Goal: Task Accomplishment & Management: Manage account settings

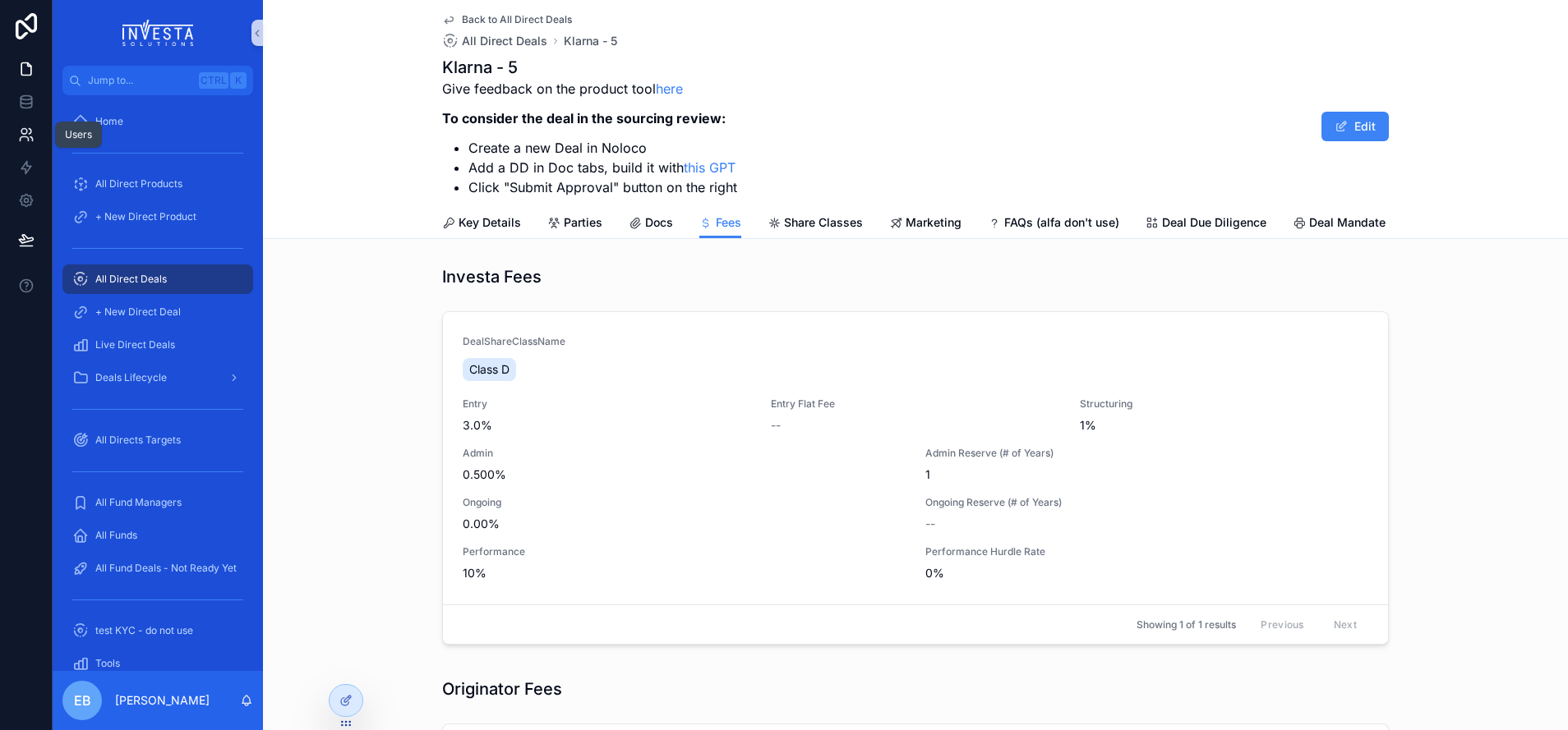
click at [26, 125] on link at bounding box center [26, 134] width 52 height 33
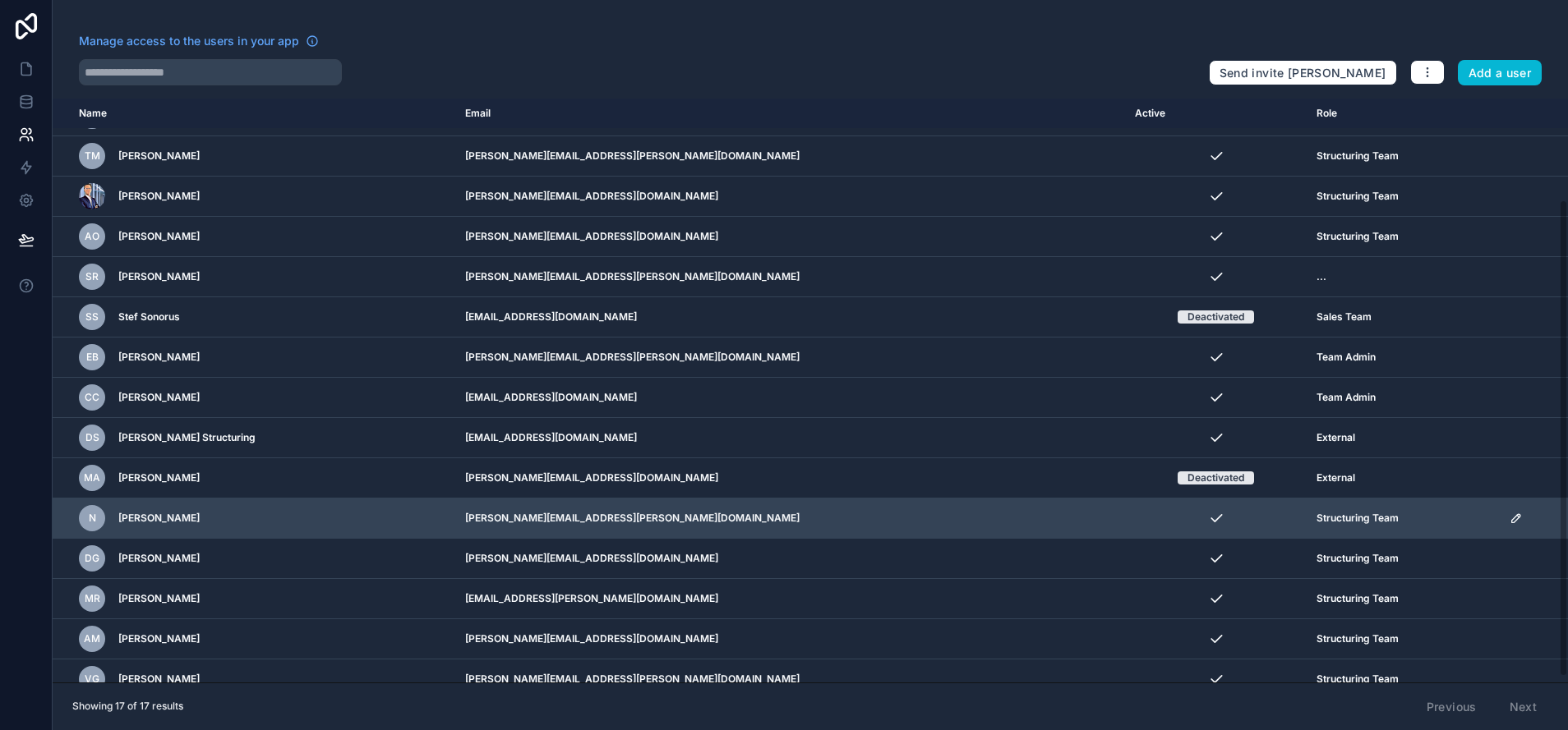
scroll to position [130, 0]
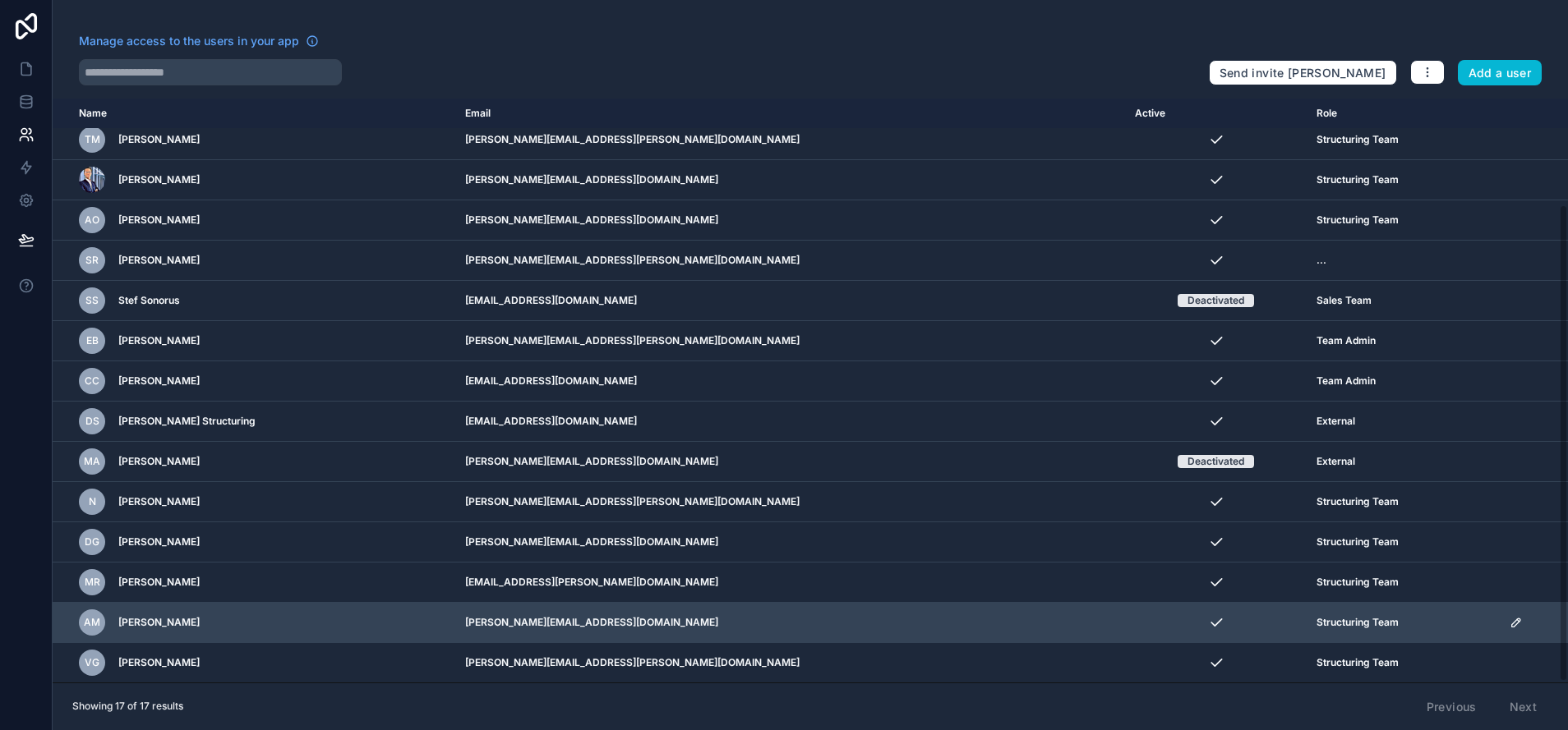
click at [1509, 623] on icon "scrollable content" at bounding box center [1516, 622] width 13 height 13
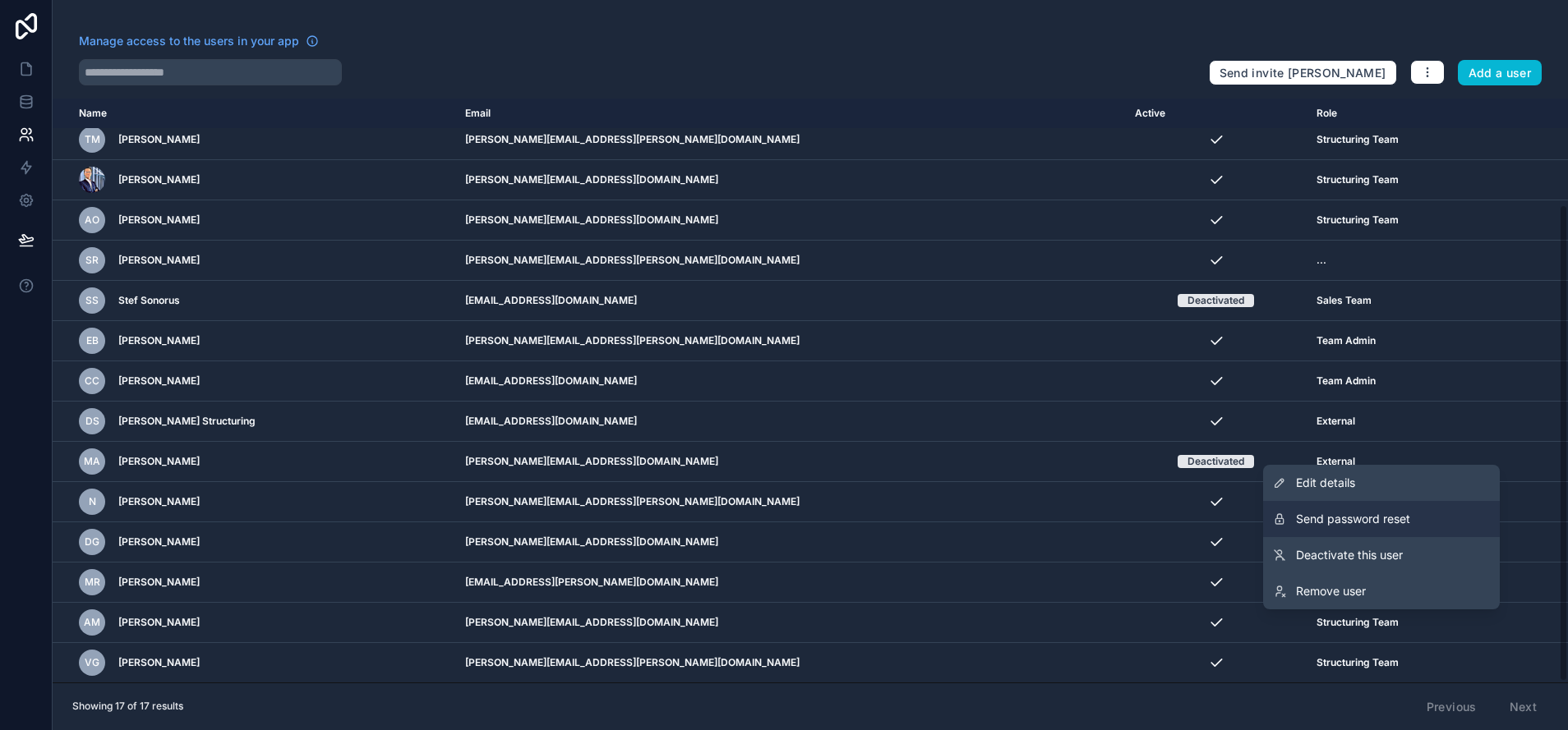
click at [1390, 524] on span "Send password reset" at bounding box center [1353, 519] width 114 height 17
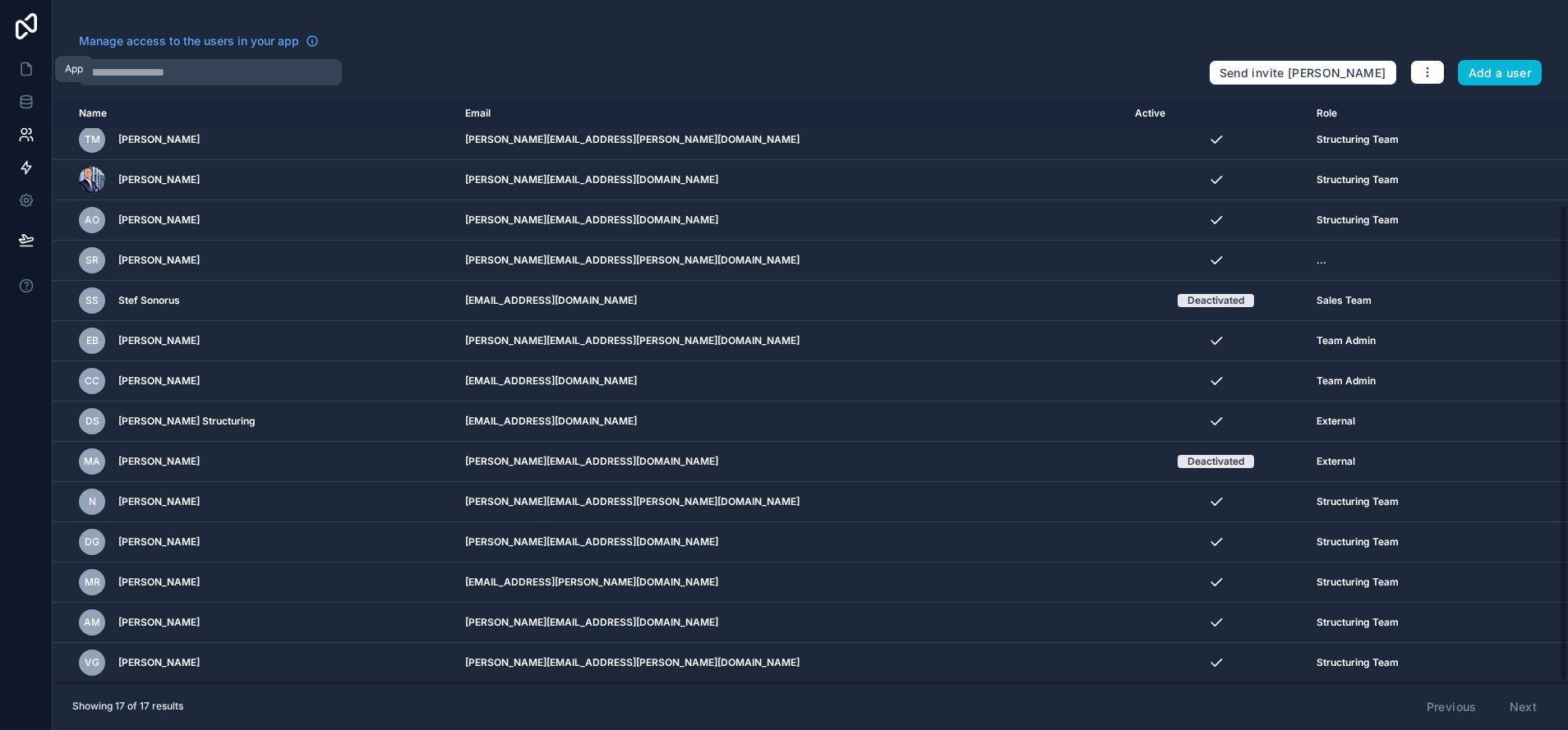
drag, startPoint x: 26, startPoint y: 73, endPoint x: 3, endPoint y: 173, distance: 102.6
click at [25, 73] on icon at bounding box center [26, 69] width 17 height 17
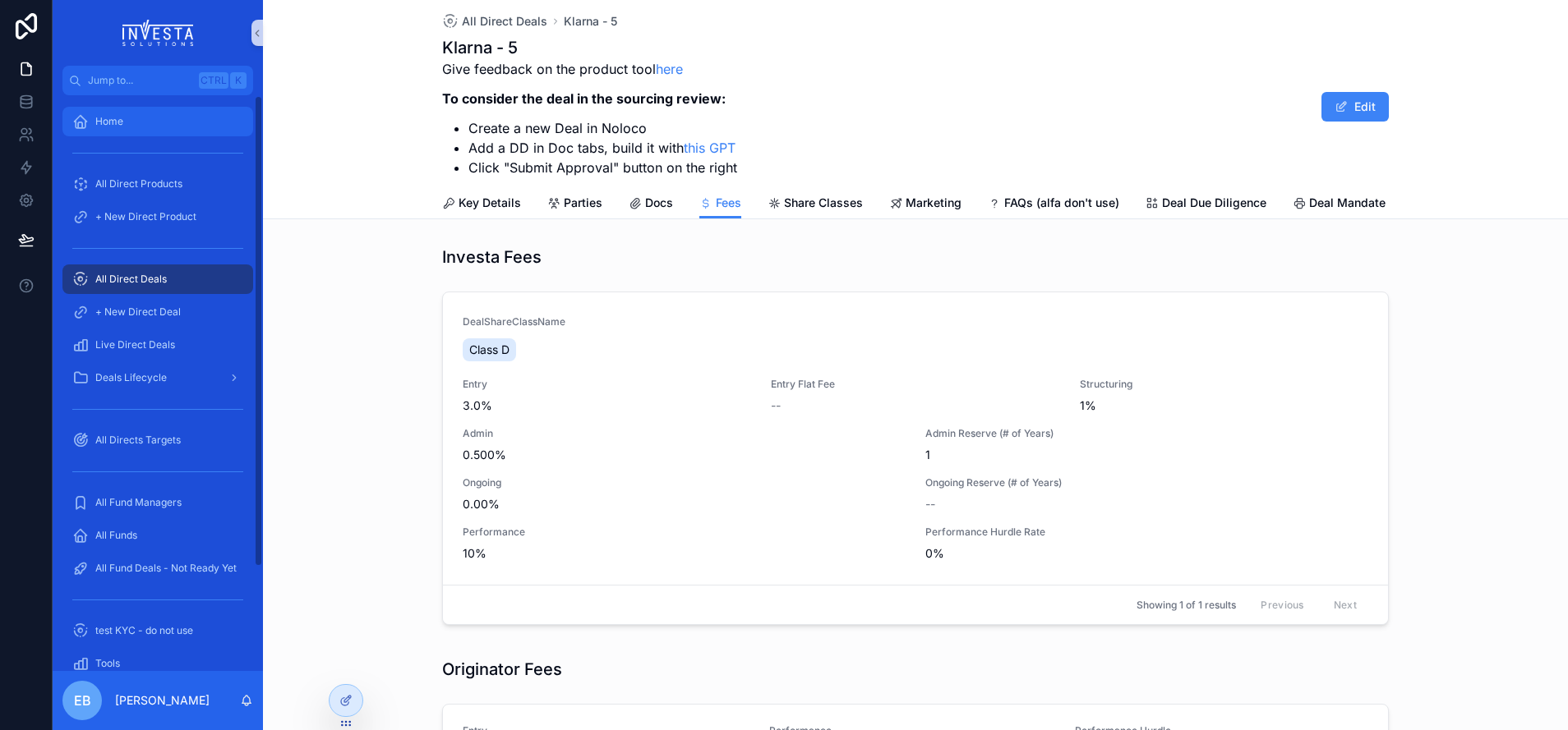
click at [136, 130] on div "Home" at bounding box center [158, 122] width 171 height 26
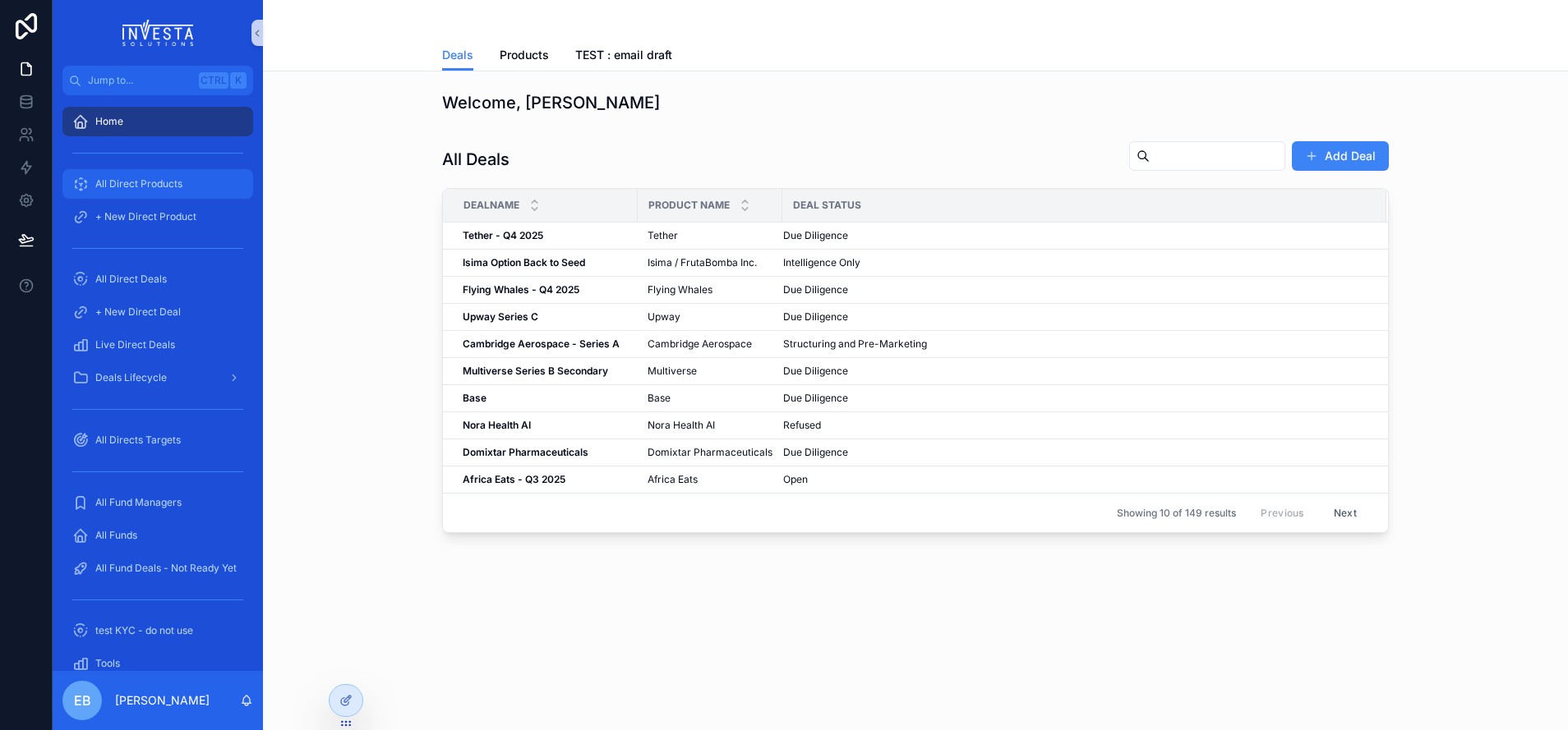
click at [143, 191] on div "All Direct Products" at bounding box center [158, 184] width 171 height 26
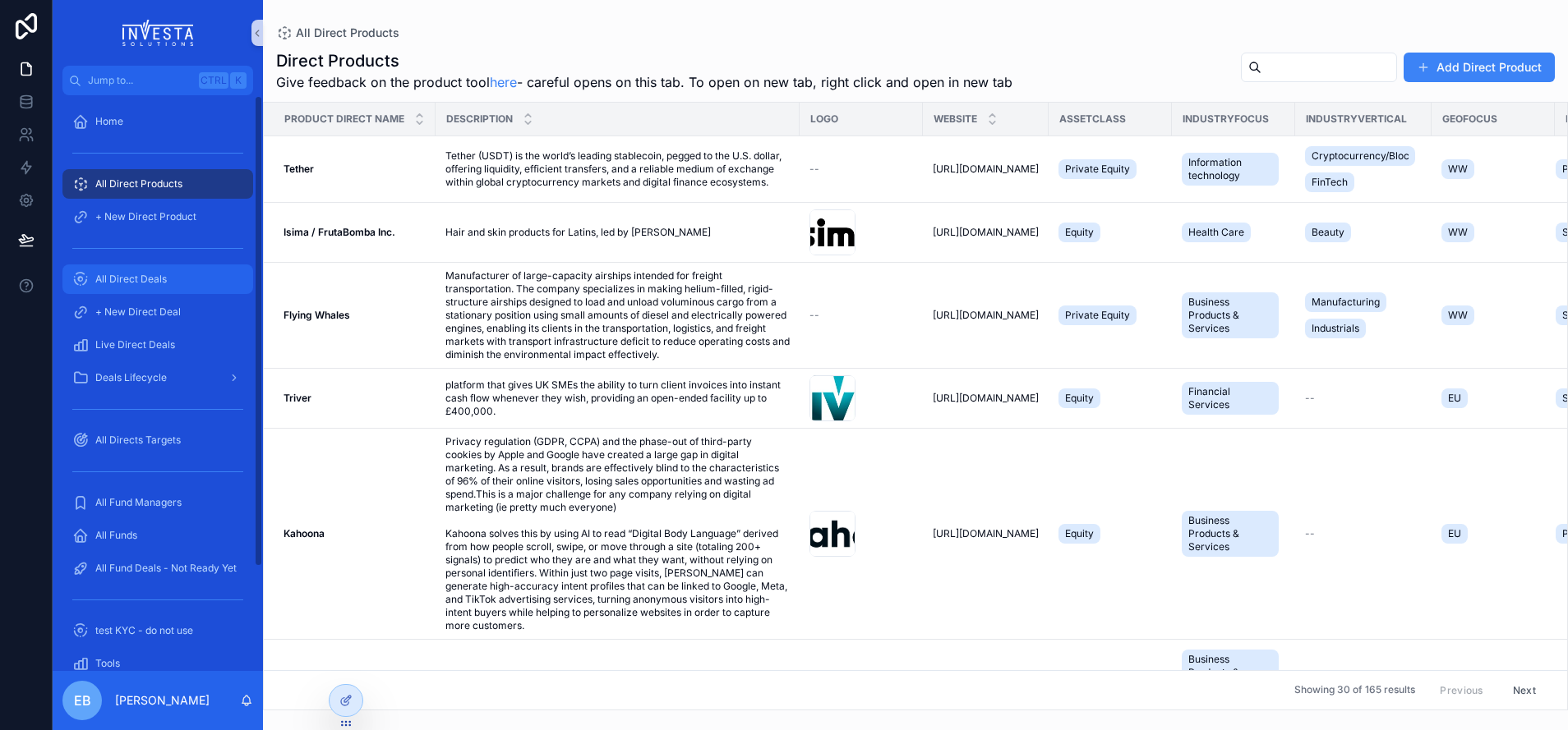
click at [156, 281] on span "All Direct Deals" at bounding box center [130, 279] width 72 height 13
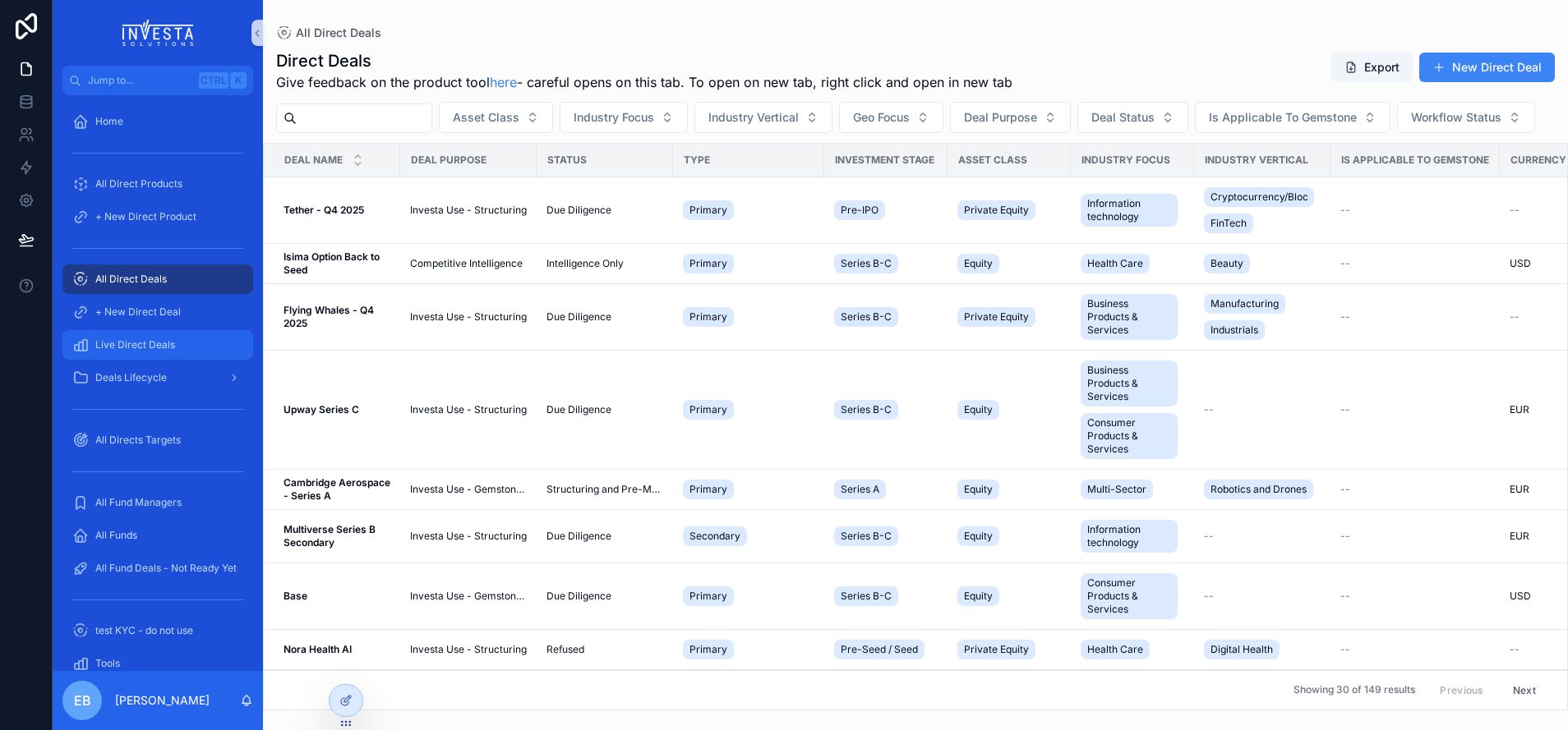
click at [146, 341] on span "Live Direct Deals" at bounding box center [135, 345] width 80 height 13
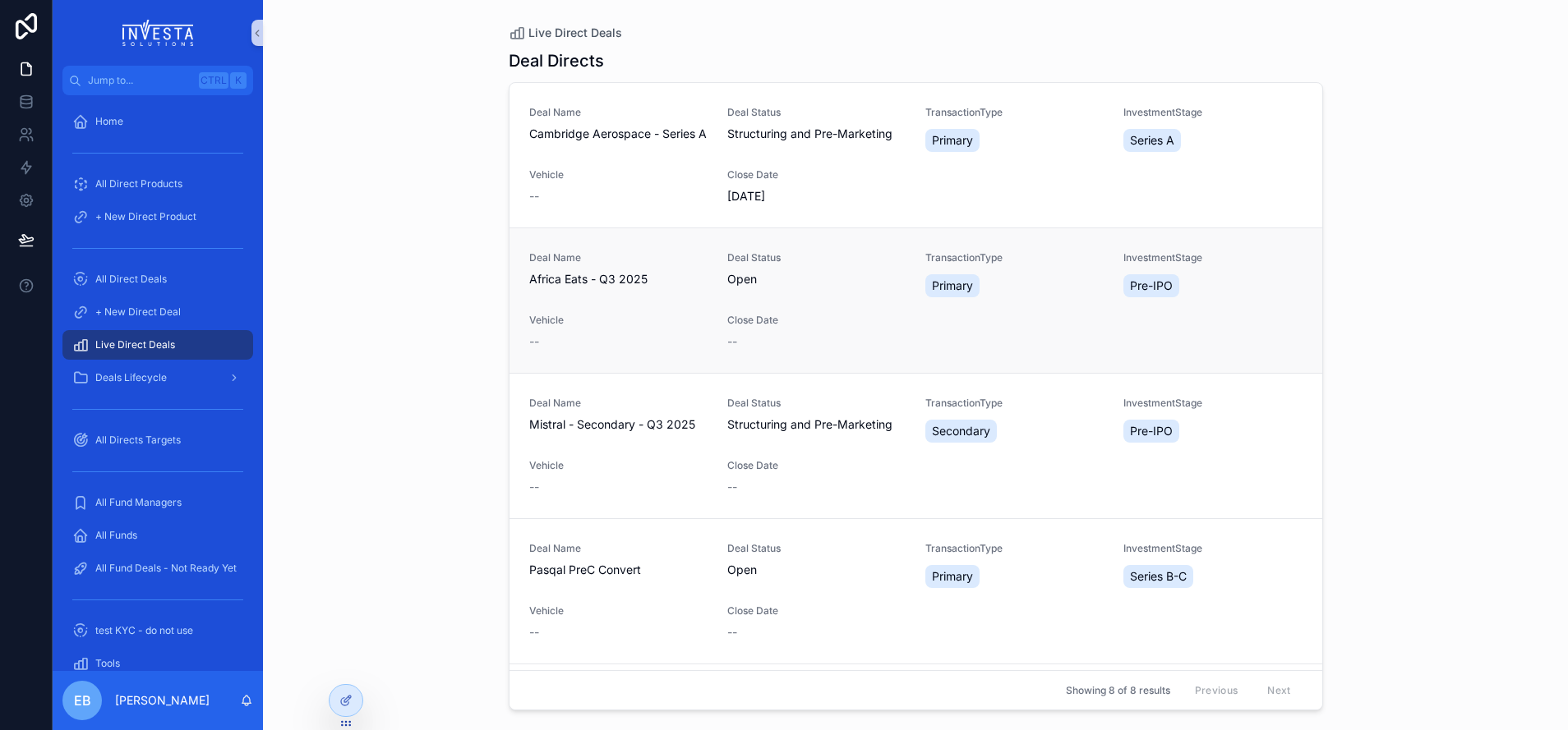
click at [572, 270] on div "Deal Name Africa Eats - Q3 2025" at bounding box center [619, 269] width 179 height 36
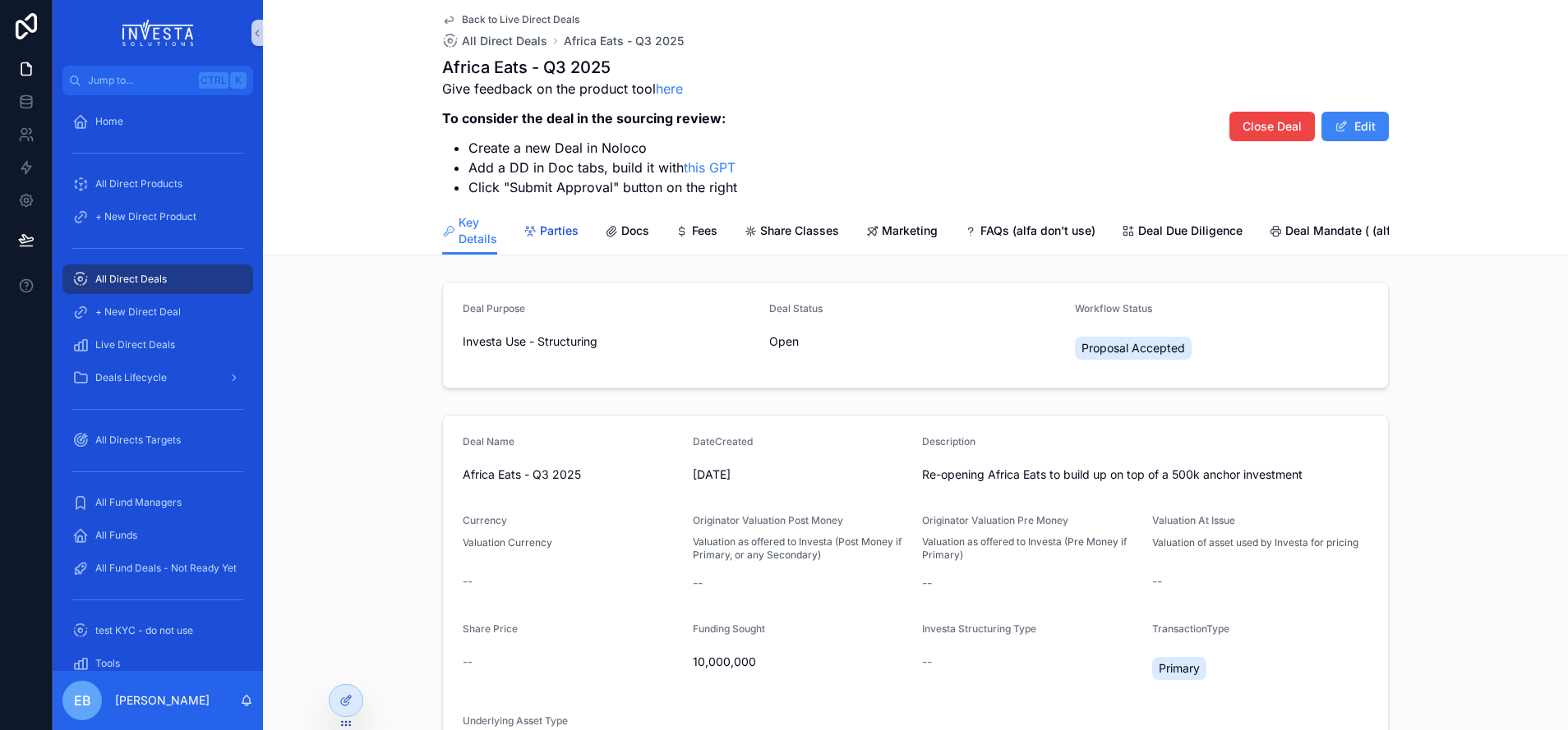
click at [552, 232] on span "Parties" at bounding box center [559, 231] width 39 height 17
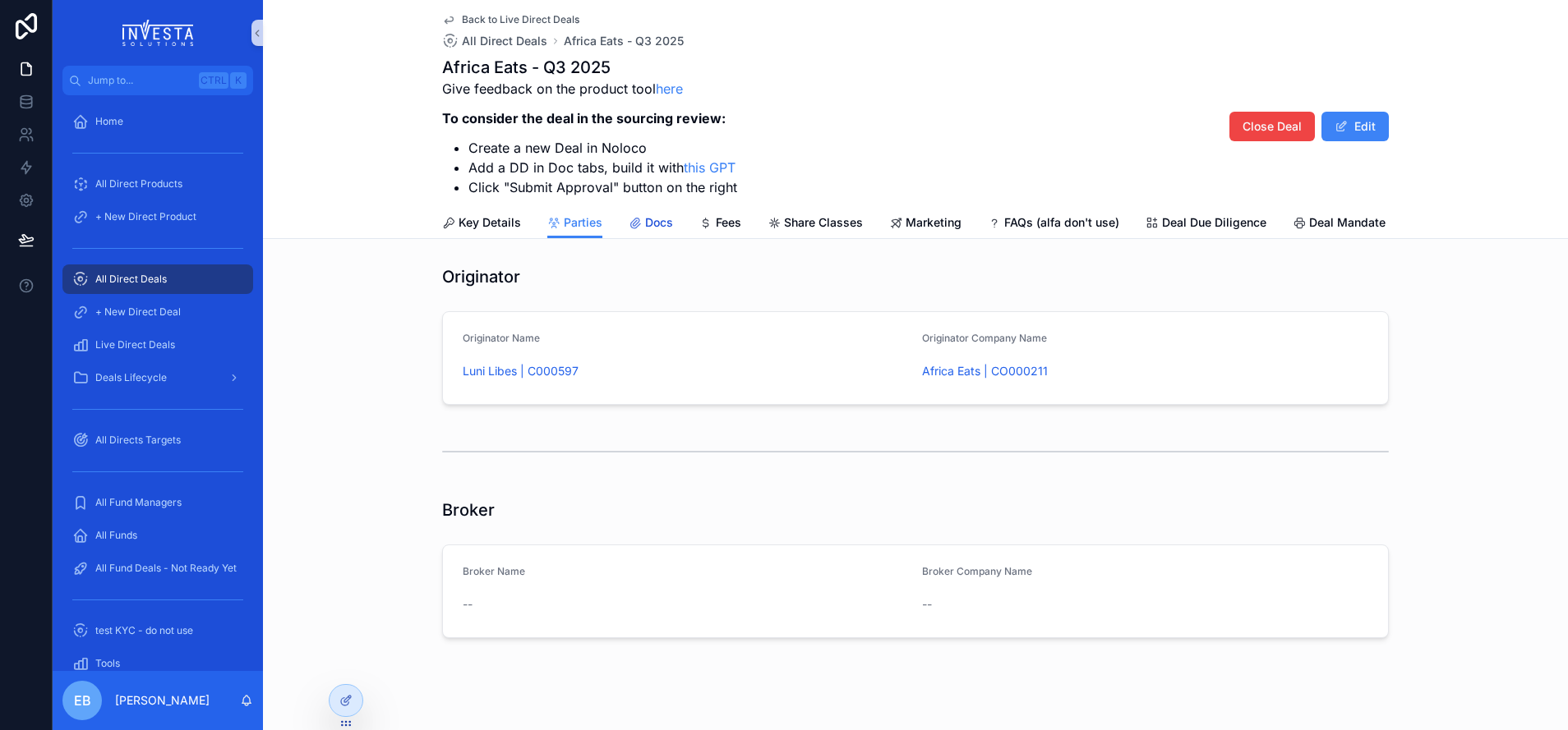
click at [645, 220] on span "Docs" at bounding box center [659, 223] width 28 height 17
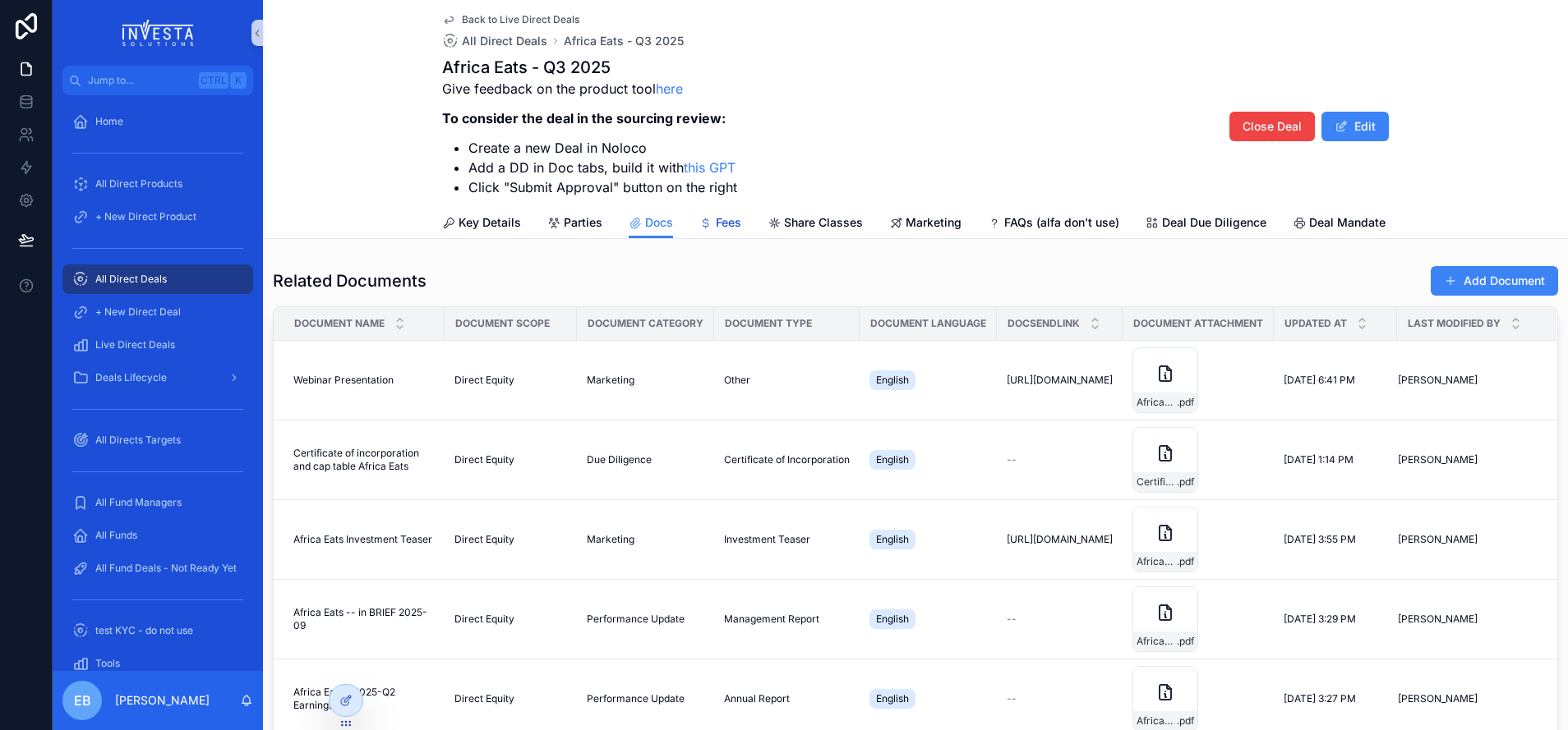
click at [716, 219] on span "Fees" at bounding box center [728, 223] width 25 height 17
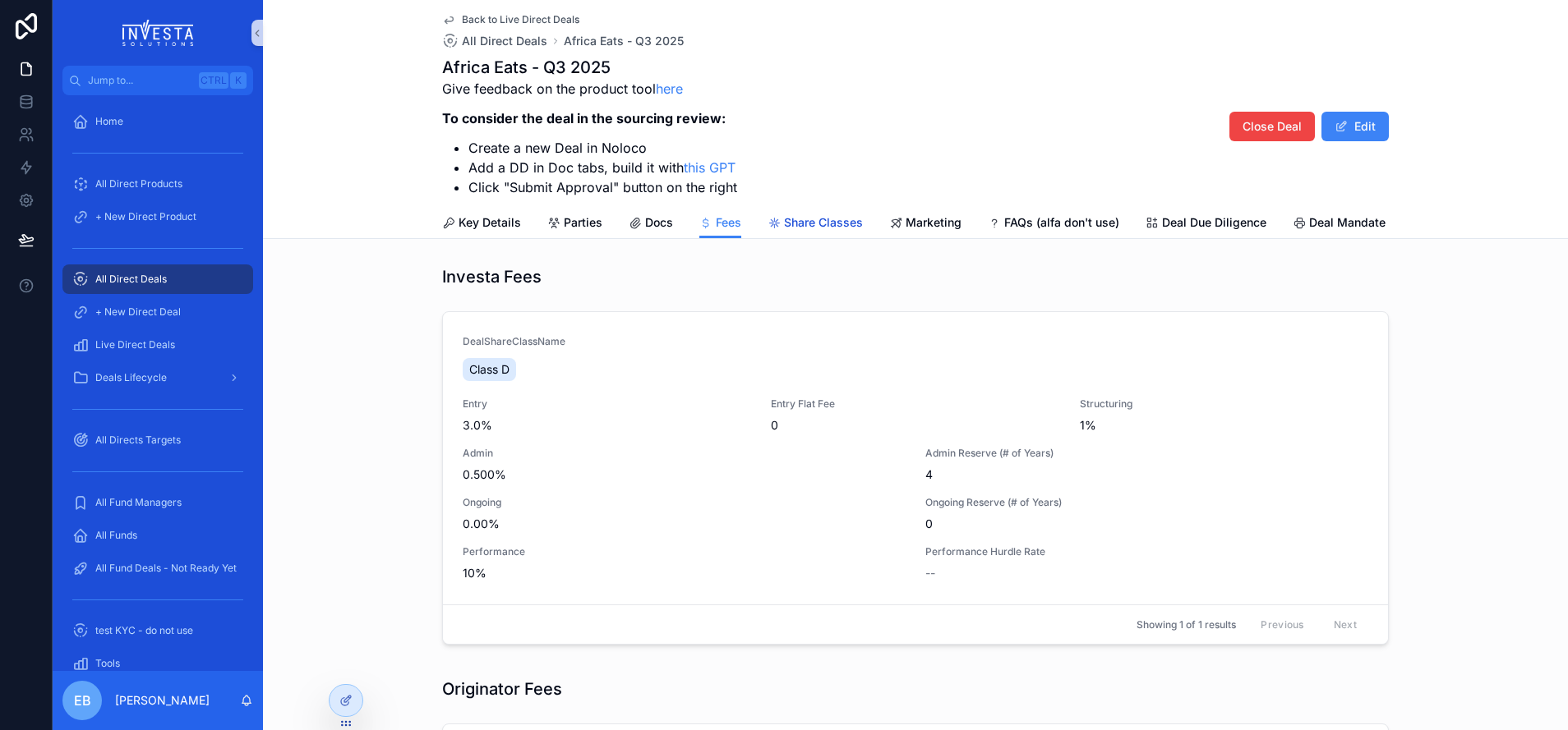
click at [830, 215] on span "Share Classes" at bounding box center [824, 223] width 79 height 17
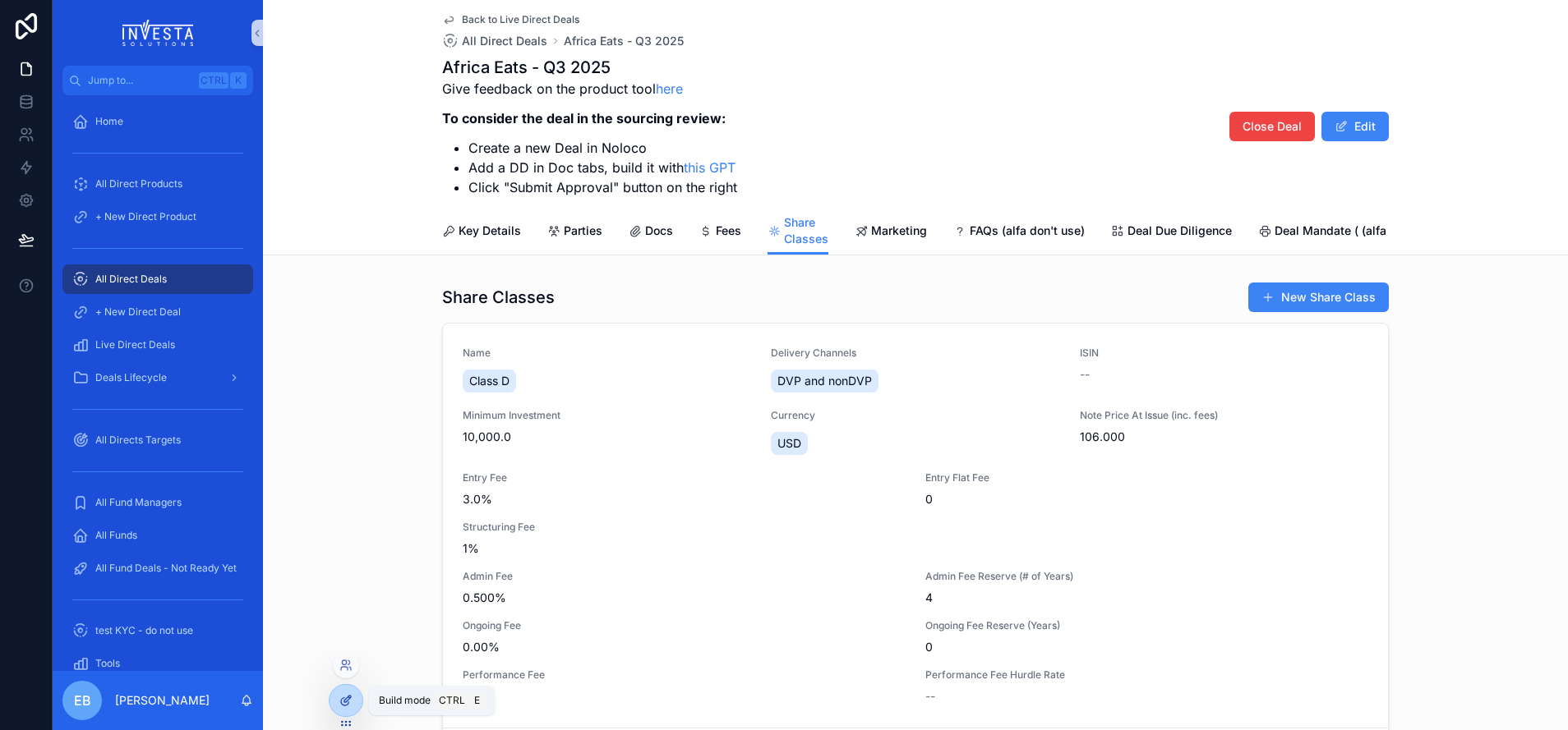
click at [350, 694] on icon at bounding box center [346, 700] width 13 height 13
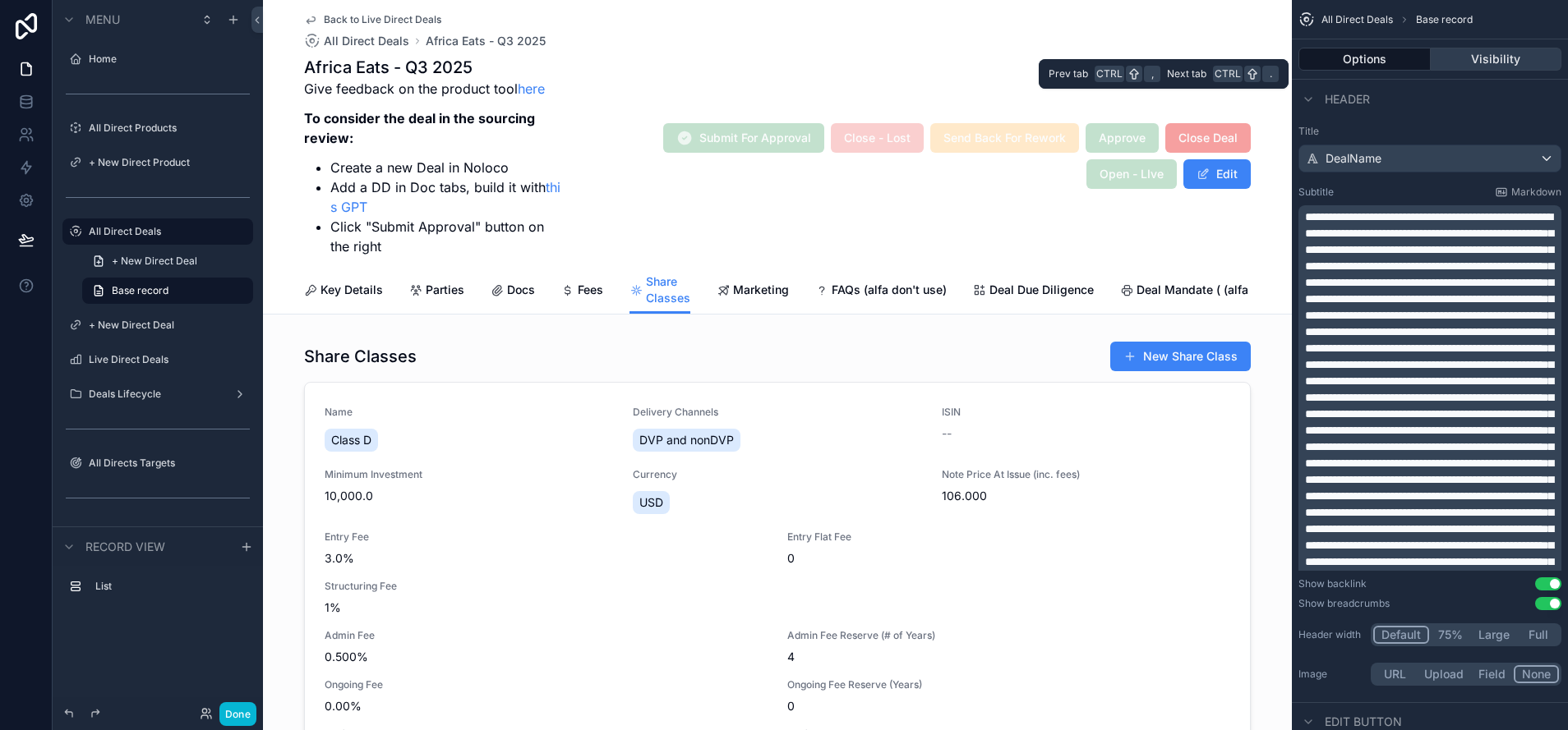
click at [1488, 57] on button "Visibility" at bounding box center [1496, 59] width 131 height 23
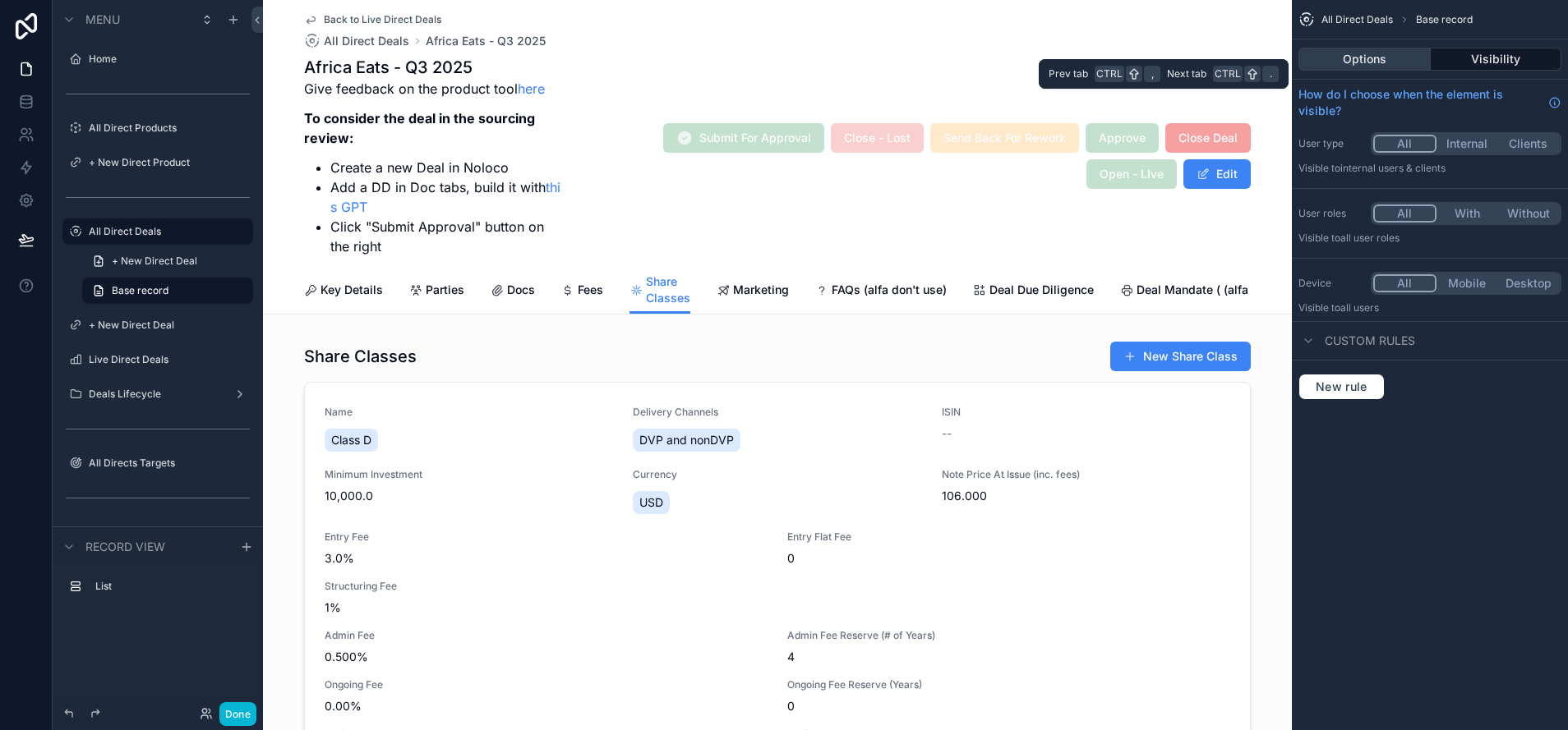
click at [1376, 49] on button "Options" at bounding box center [1364, 59] width 132 height 23
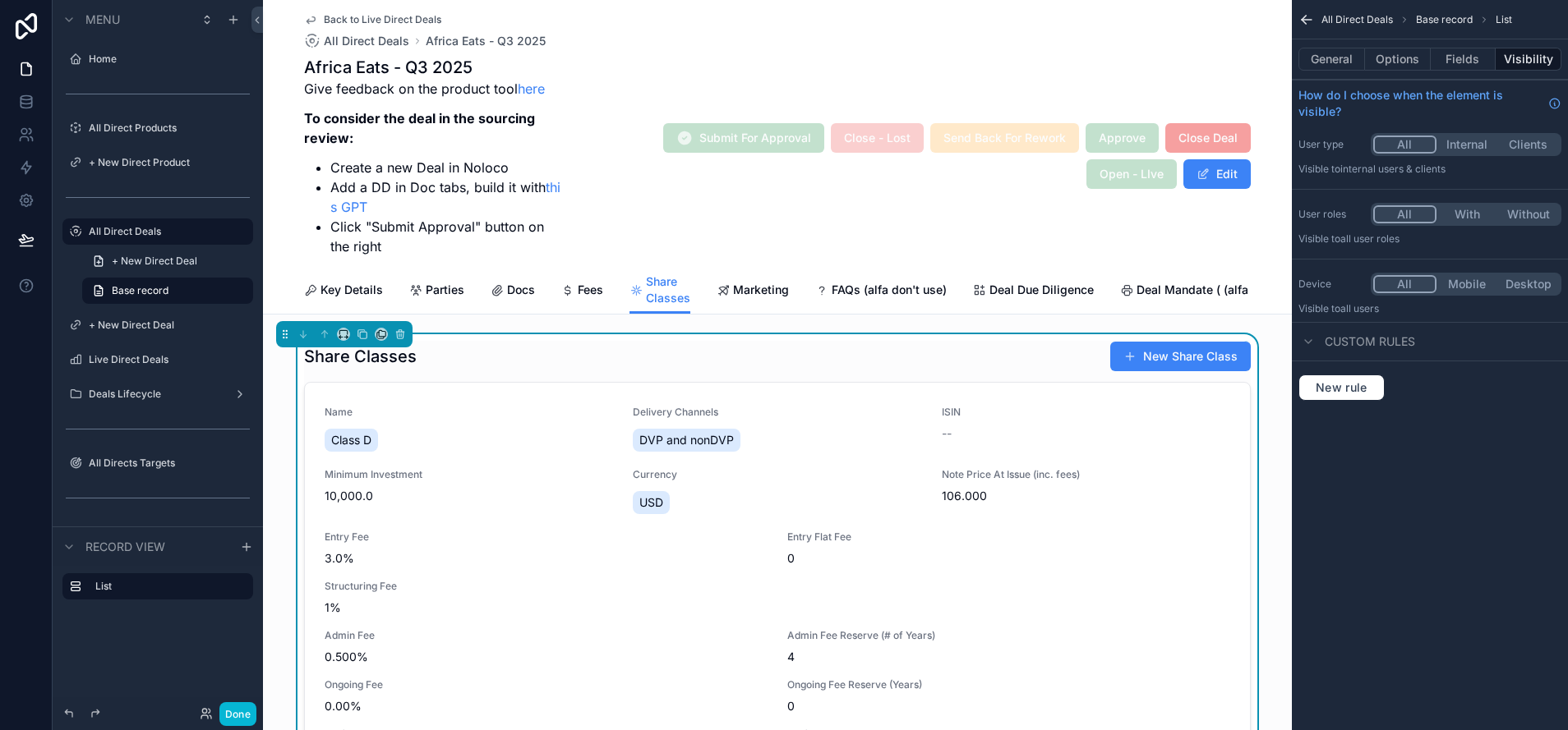
click at [1481, 46] on div "General Options Fields Visibility" at bounding box center [1429, 59] width 276 height 39
click at [1474, 56] on button "Fields" at bounding box center [1464, 59] width 66 height 23
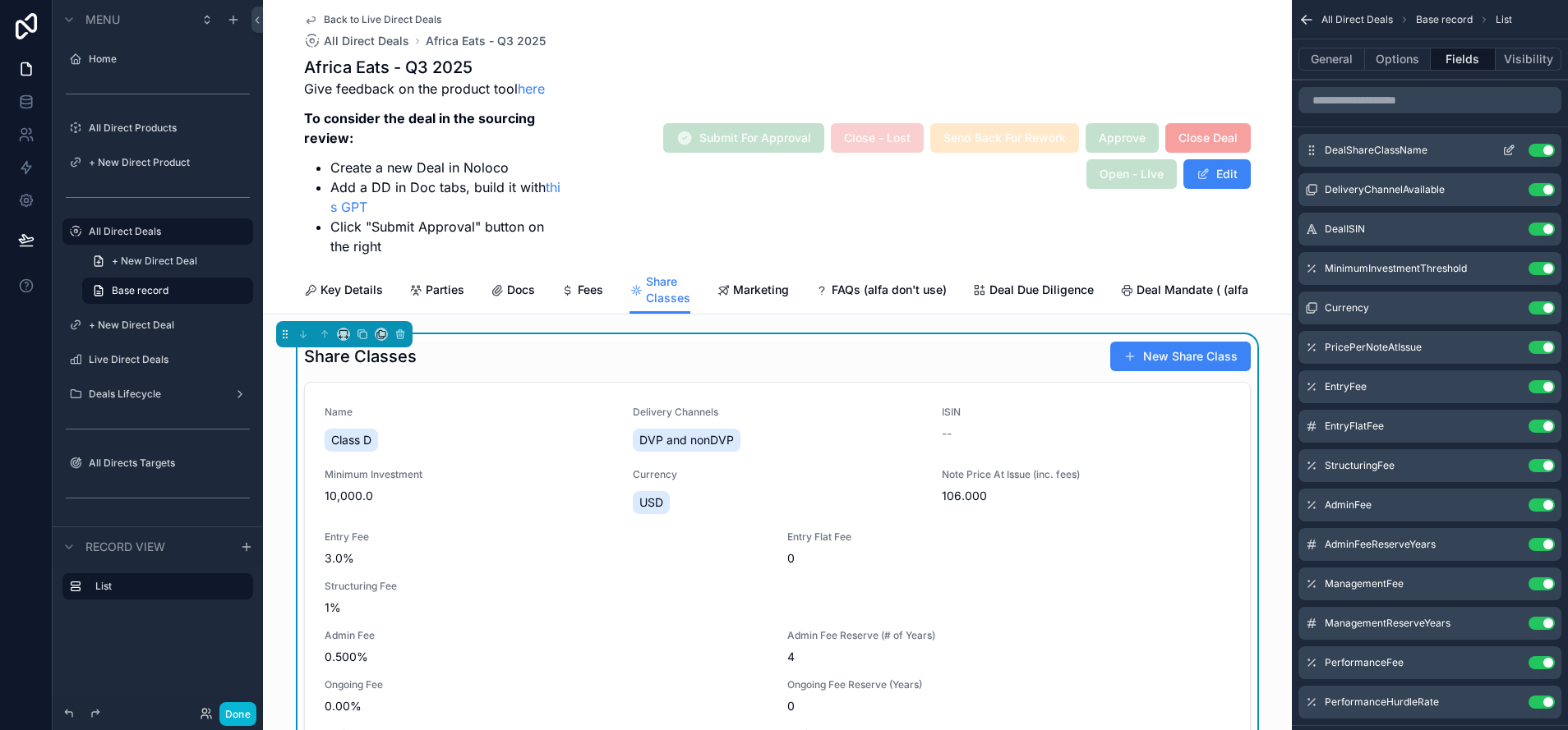
click at [1509, 153] on icon "scrollable content" at bounding box center [1509, 151] width 13 height 13
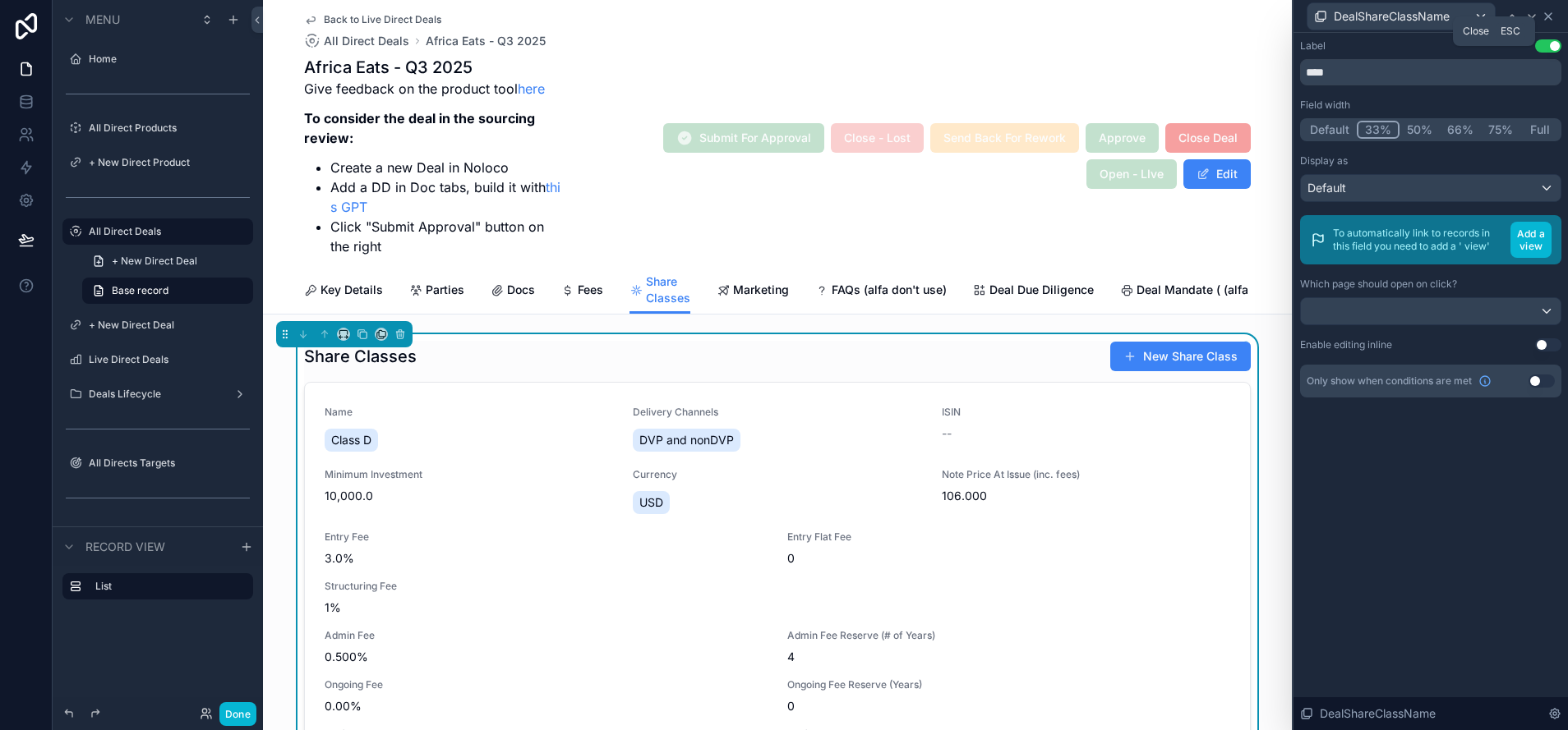
click at [1549, 19] on icon at bounding box center [1548, 17] width 13 height 13
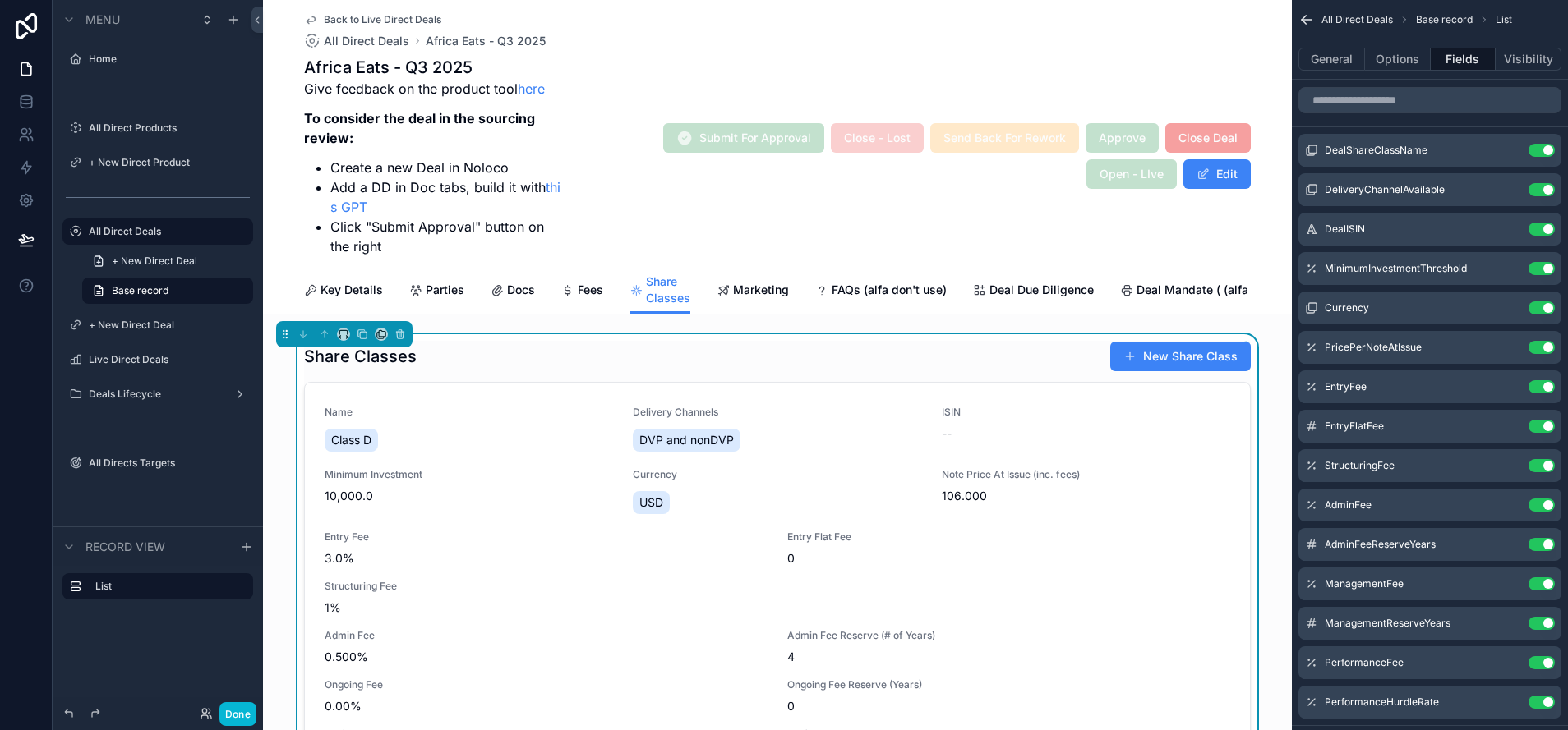
click at [1301, 19] on icon "scrollable content" at bounding box center [1307, 20] width 17 height 17
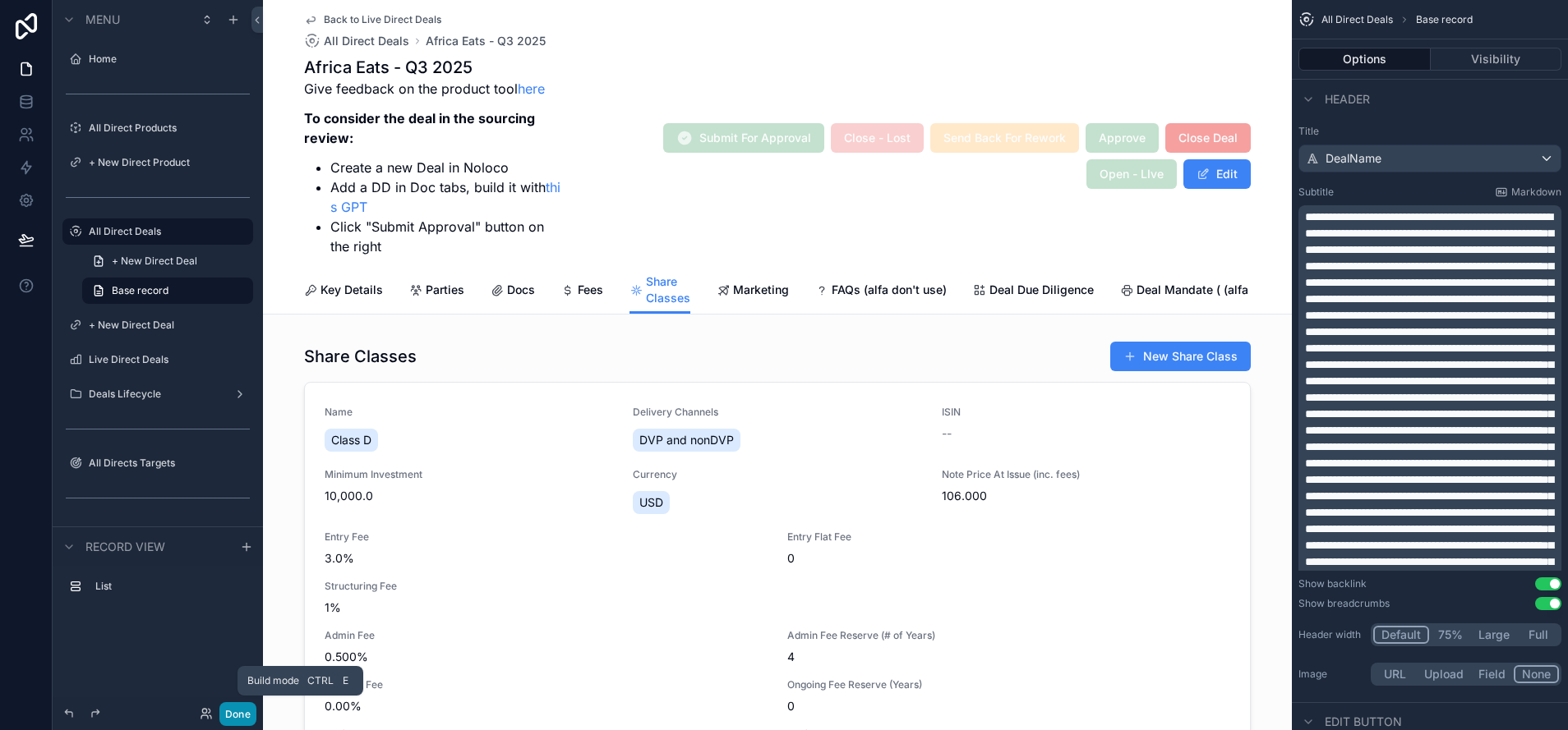
click at [242, 722] on button "Done" at bounding box center [238, 714] width 37 height 24
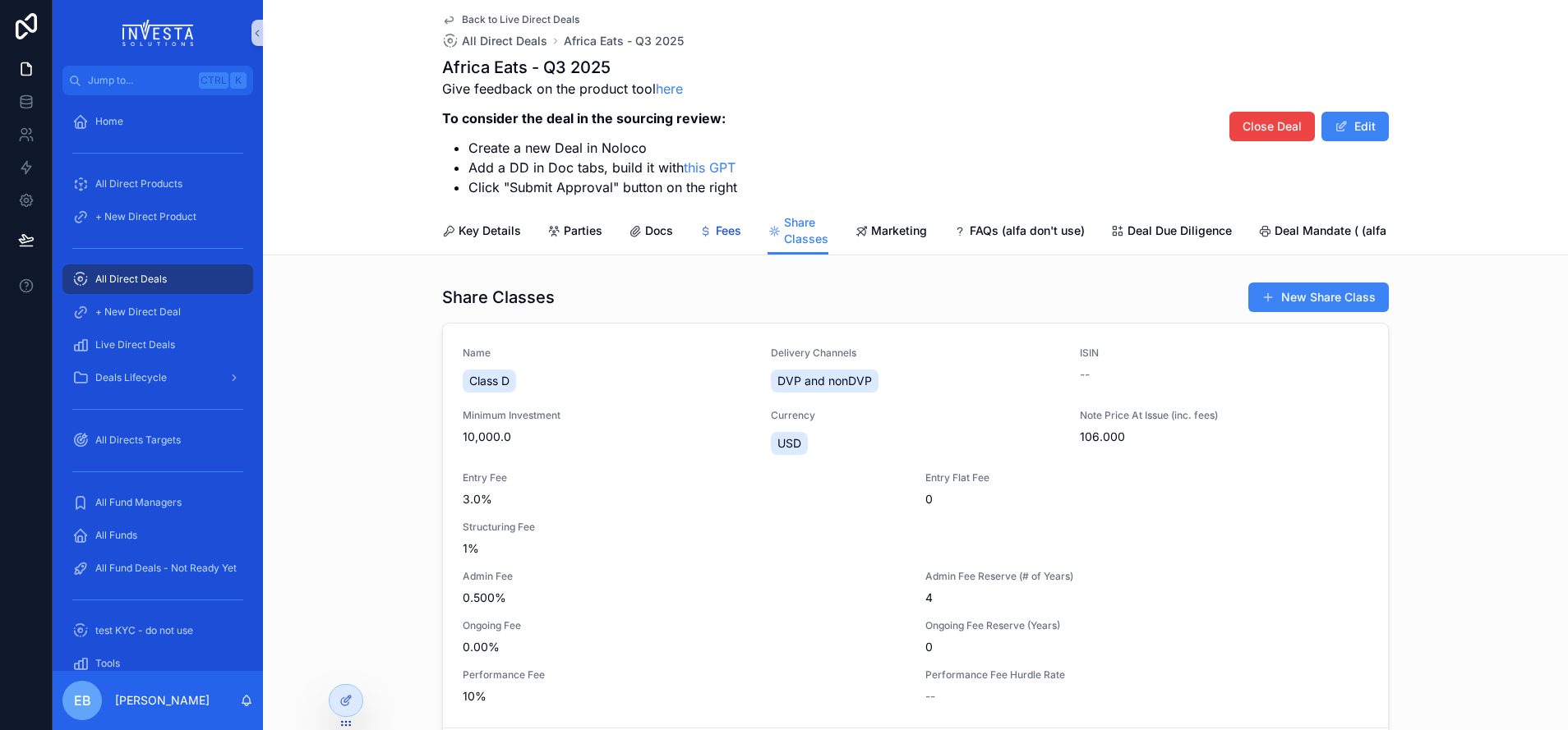
click at [716, 241] on link "Fees" at bounding box center [720, 232] width 42 height 33
